Goal: Information Seeking & Learning: Check status

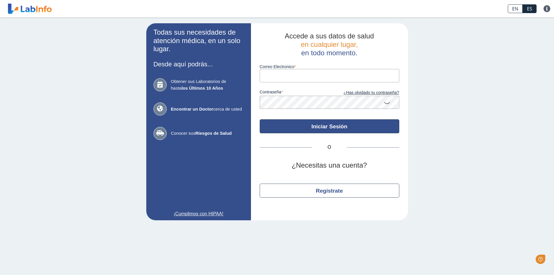
type input "[EMAIL_ADDRESS][DOMAIN_NAME]"
click at [312, 128] on button "Iniciar Sesión" at bounding box center [330, 126] width 140 height 14
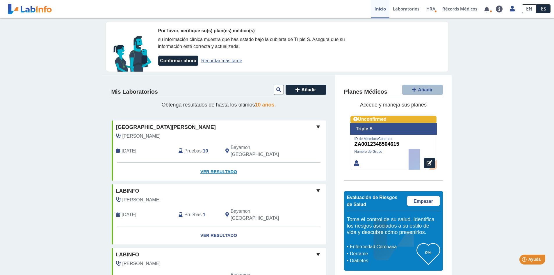
click at [202, 163] on link "Ver Resultado" at bounding box center [219, 171] width 214 height 18
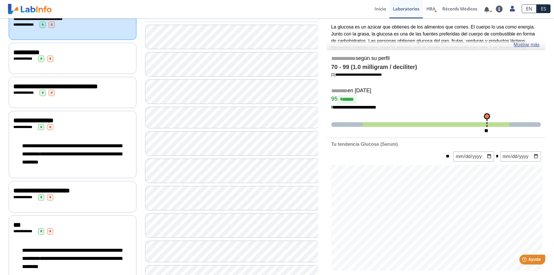
scroll to position [87, 0]
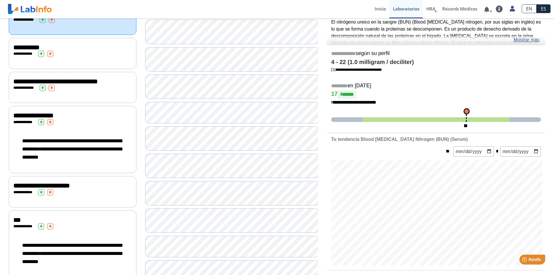
scroll to position [58, 0]
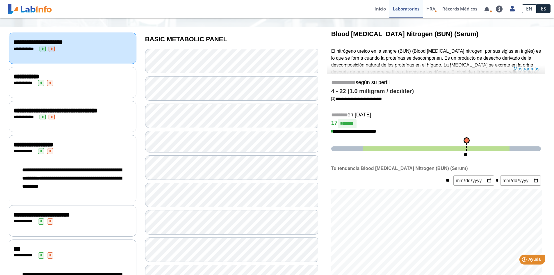
click at [527, 68] on link "Mostrar más" at bounding box center [526, 68] width 26 height 7
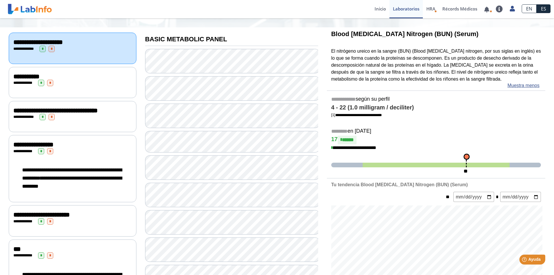
scroll to position [87, 0]
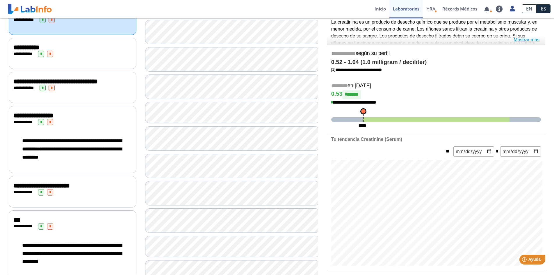
click at [523, 41] on link "Mostrar más" at bounding box center [526, 39] width 26 height 7
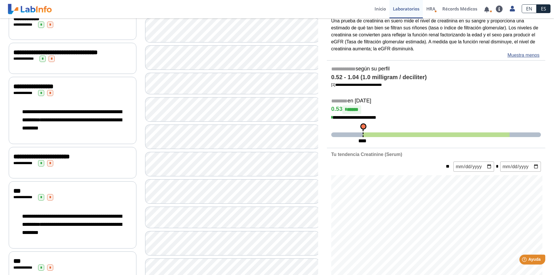
scroll to position [145, 0]
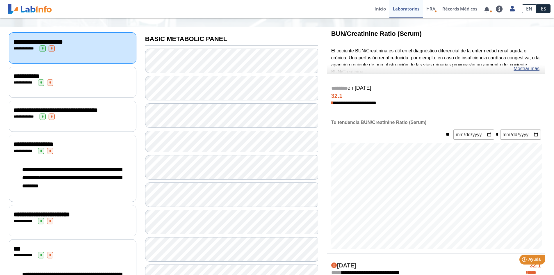
scroll to position [58, 0]
click at [525, 70] on link "Mostrar más" at bounding box center [526, 68] width 26 height 7
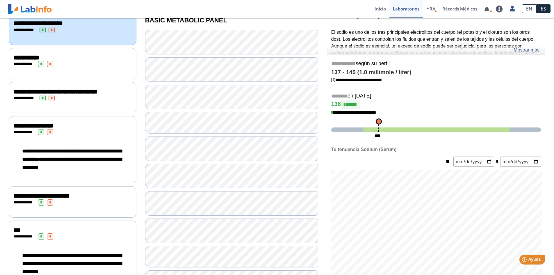
scroll to position [87, 0]
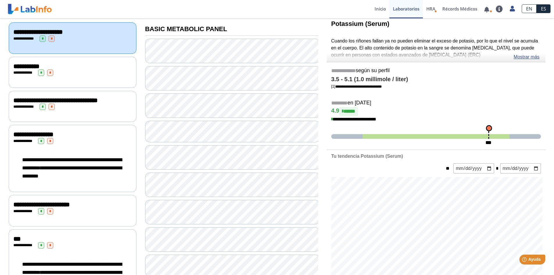
scroll to position [58, 0]
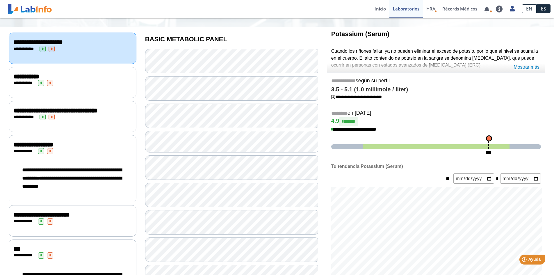
click at [527, 66] on link "Mostrar más" at bounding box center [526, 67] width 26 height 7
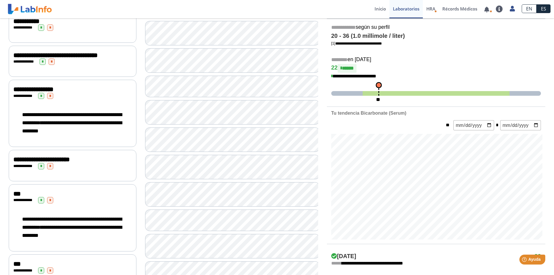
scroll to position [116, 0]
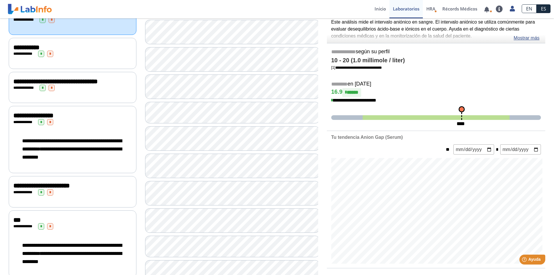
scroll to position [58, 0]
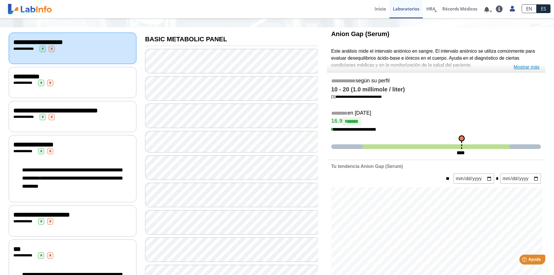
click at [530, 65] on link "Mostrar más" at bounding box center [526, 67] width 26 height 7
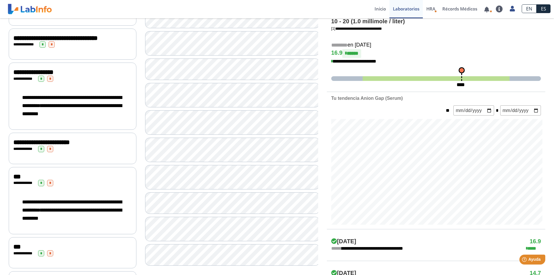
scroll to position [145, 0]
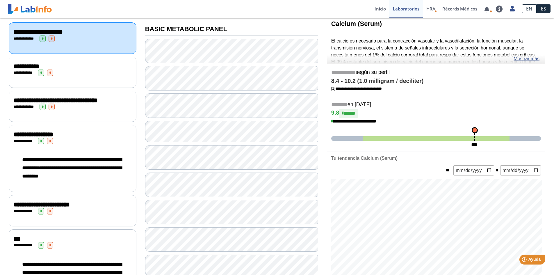
scroll to position [58, 0]
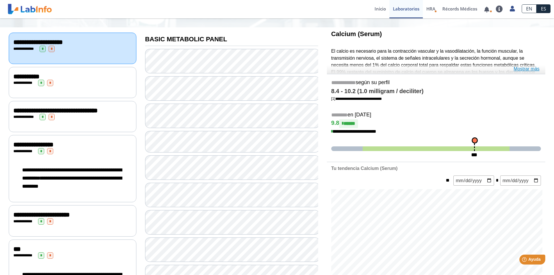
click at [515, 68] on link "Mostrar más" at bounding box center [526, 68] width 26 height 7
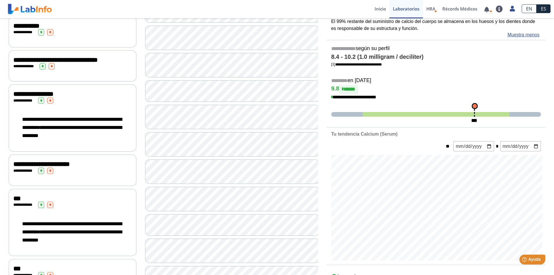
scroll to position [116, 0]
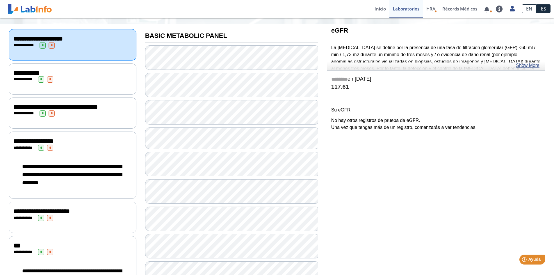
scroll to position [29, 0]
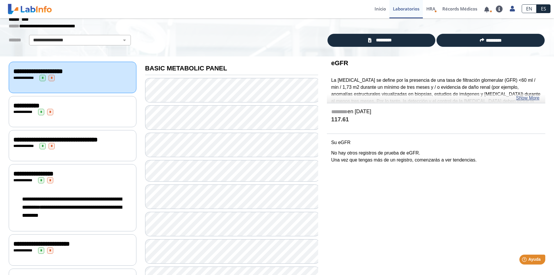
drag, startPoint x: 530, startPoint y: 97, endPoint x: 525, endPoint y: 100, distance: 6.6
click at [531, 98] on link "Show More" at bounding box center [528, 97] width 24 height 7
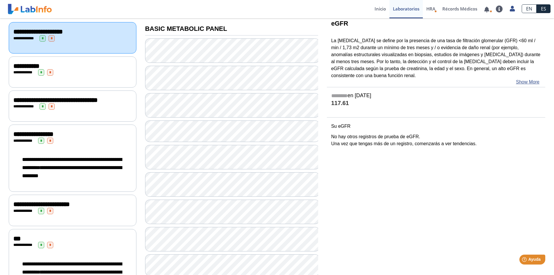
scroll to position [58, 0]
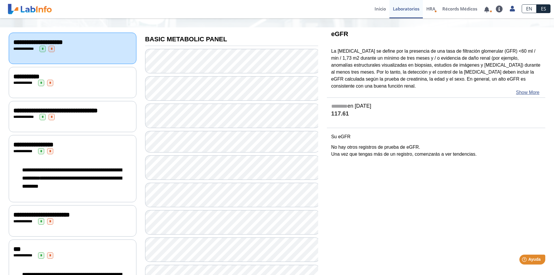
click at [102, 85] on div "**********" at bounding box center [72, 83] width 118 height 6
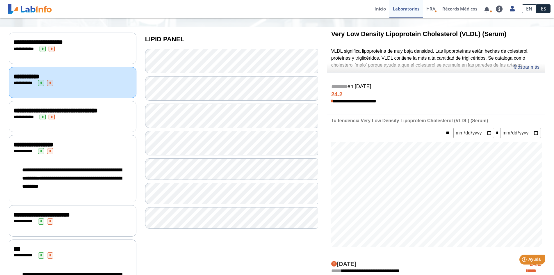
click at [78, 114] on div "**********" at bounding box center [72, 110] width 118 height 7
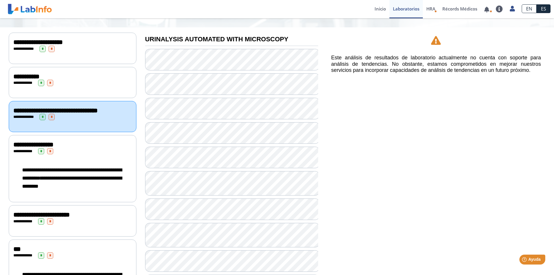
scroll to position [87, 0]
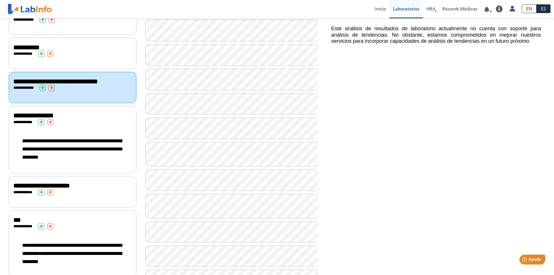
click at [183, 244] on div at bounding box center [231, 241] width 173 height 442
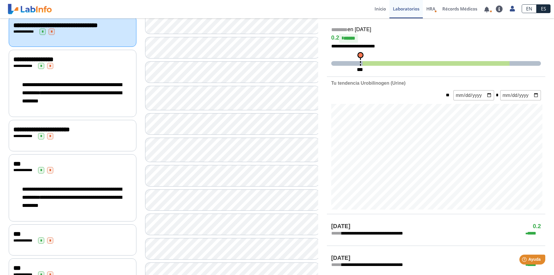
scroll to position [145, 0]
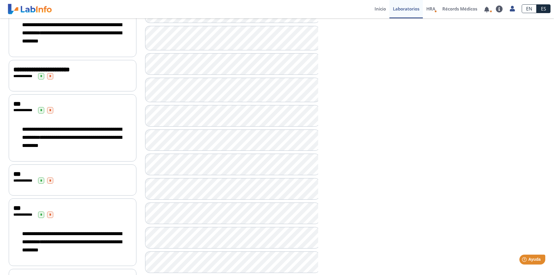
scroll to position [203, 0]
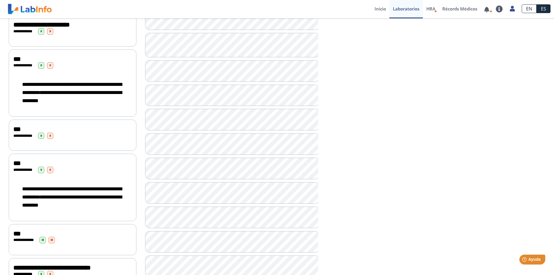
scroll to position [289, 0]
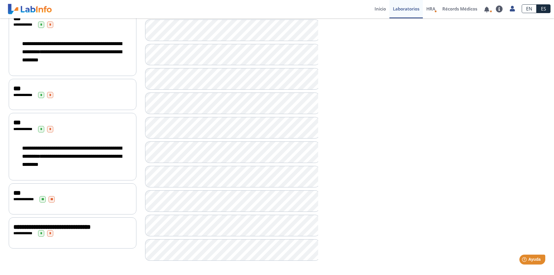
scroll to position [289, 0]
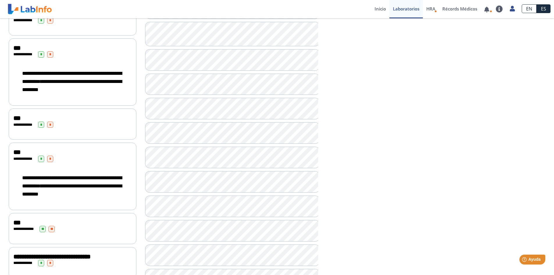
scroll to position [289, 0]
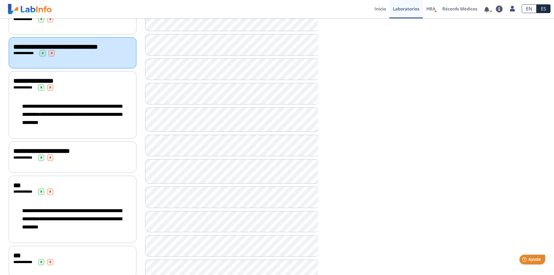
scroll to position [85, 0]
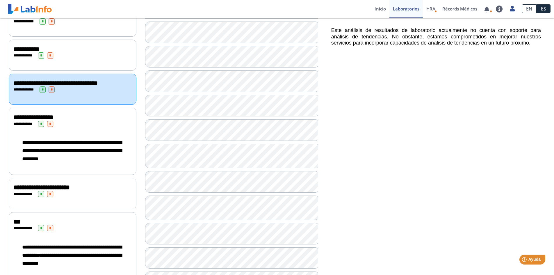
click at [92, 131] on div "**********" at bounding box center [73, 141] width 128 height 67
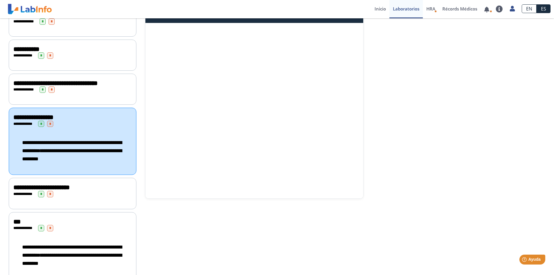
click at [66, 196] on div "**********" at bounding box center [72, 194] width 118 height 6
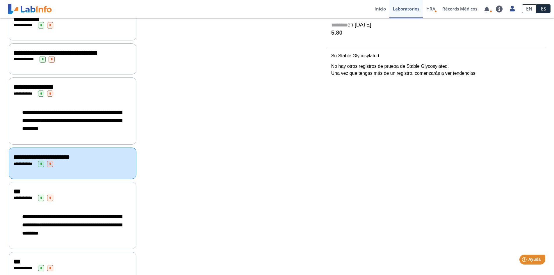
scroll to position [116, 0]
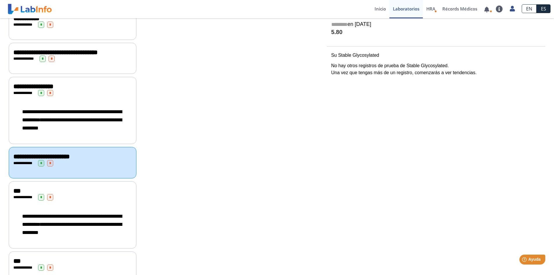
click at [113, 200] on div "**********" at bounding box center [72, 197] width 118 height 6
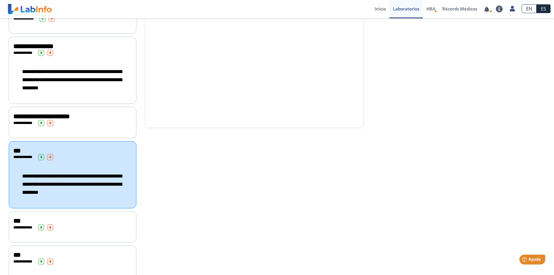
scroll to position [174, 0]
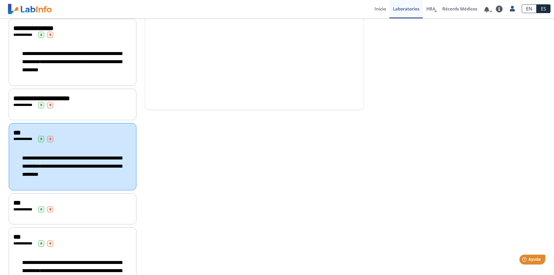
click at [95, 203] on div "***" at bounding box center [72, 202] width 118 height 7
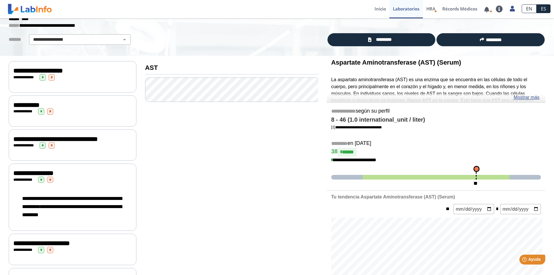
scroll to position [29, 0]
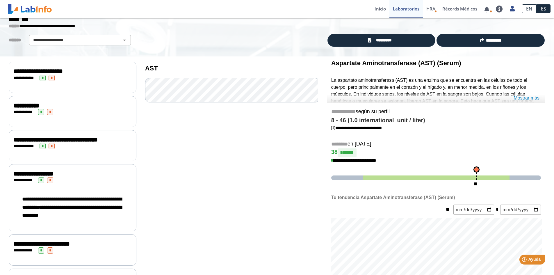
click at [520, 98] on link "Mostrar más" at bounding box center [526, 97] width 26 height 7
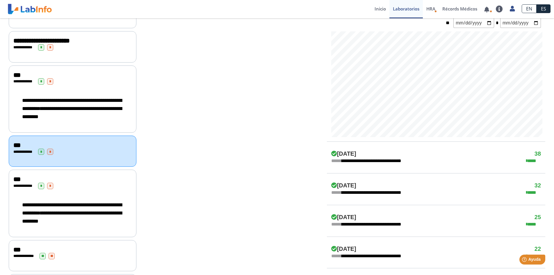
scroll to position [233, 0]
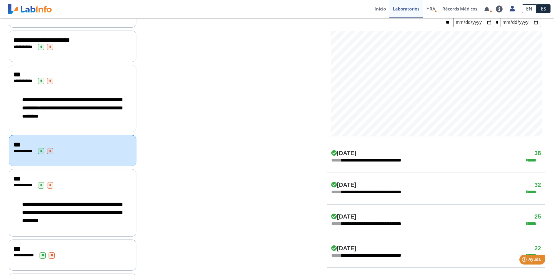
click at [101, 190] on div "**********" at bounding box center [73, 202] width 128 height 67
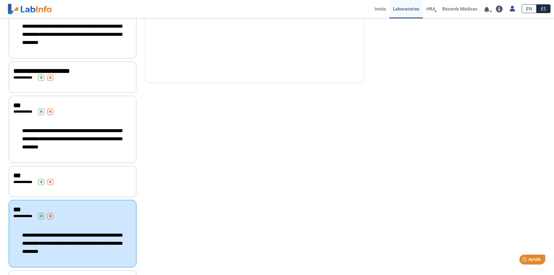
scroll to position [262, 0]
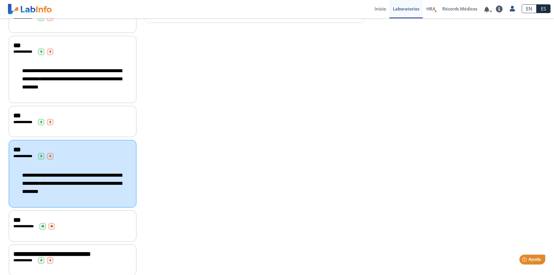
click at [106, 229] on div "**********" at bounding box center [73, 225] width 128 height 31
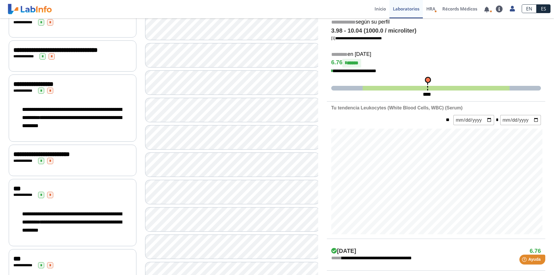
scroll to position [87, 0]
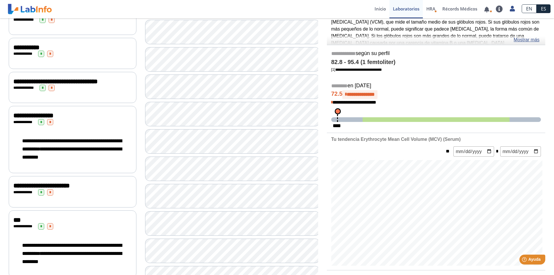
scroll to position [58, 0]
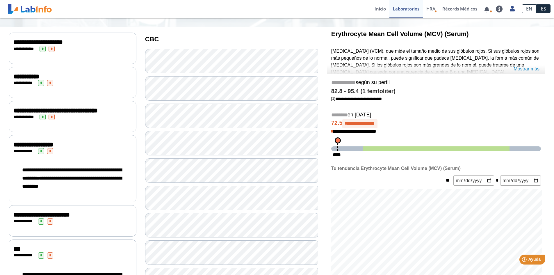
click at [521, 70] on link "Mostrar más" at bounding box center [526, 68] width 26 height 7
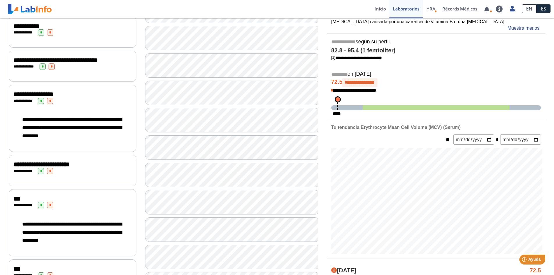
scroll to position [116, 0]
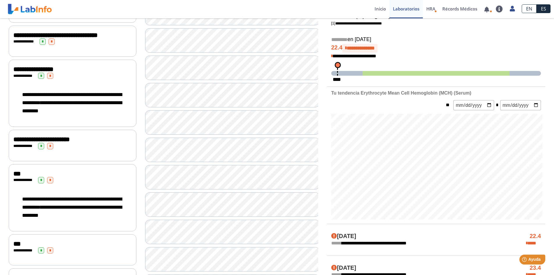
scroll to position [145, 0]
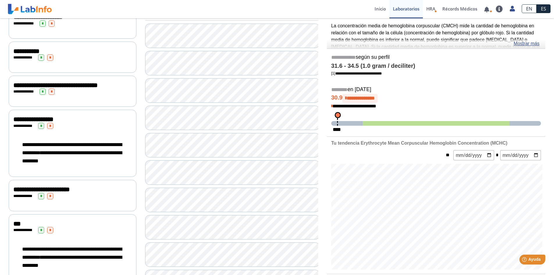
scroll to position [116, 0]
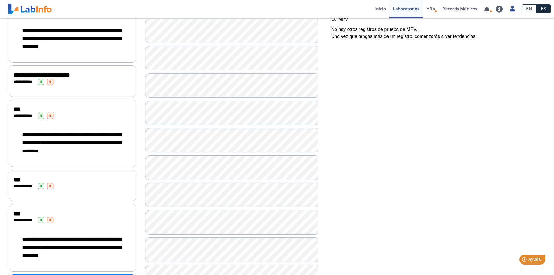
scroll to position [233, 0]
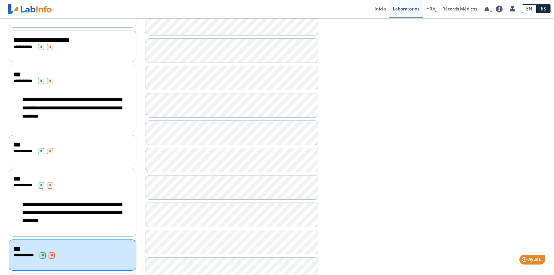
click at [178, 173] on div at bounding box center [231, 170] width 173 height 592
